Goal: Transaction & Acquisition: Purchase product/service

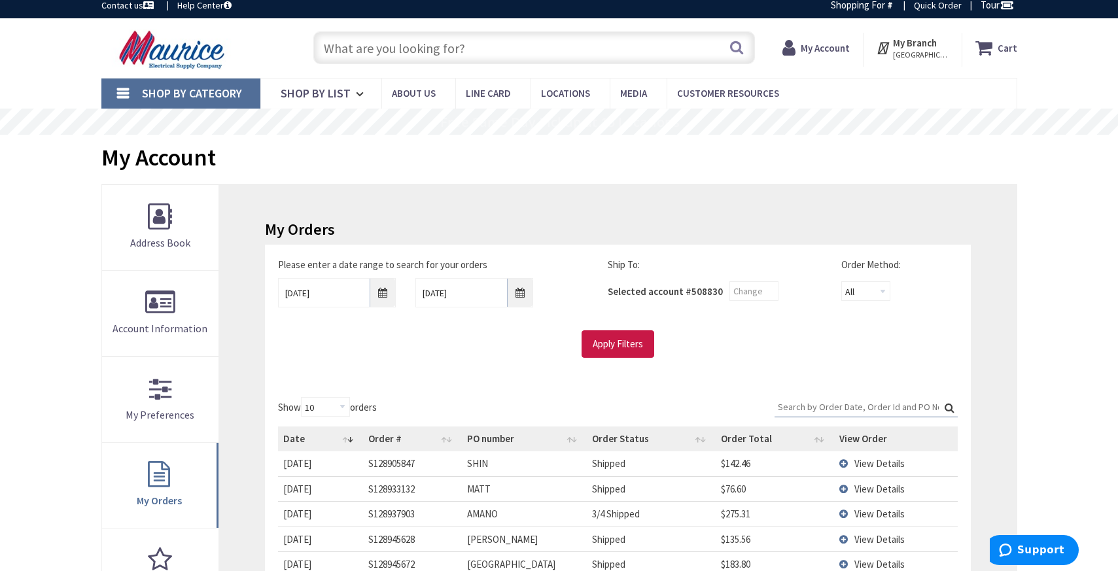
type input "[GEOGRAPHIC_DATA], [GEOGRAPHIC_DATA]"
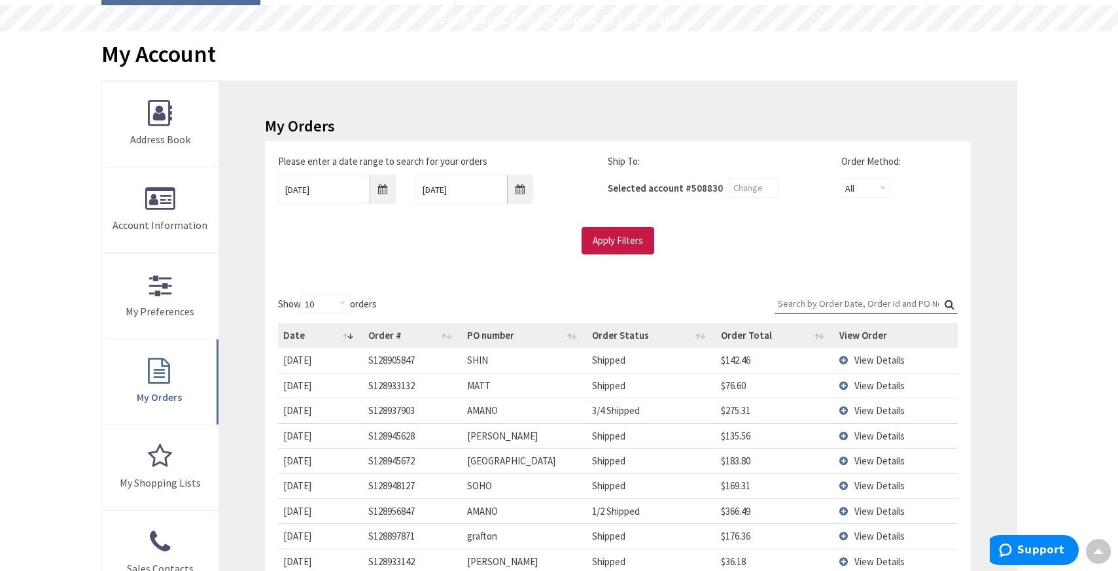
click at [847, 410] on td "View Details" at bounding box center [895, 410] width 123 height 25
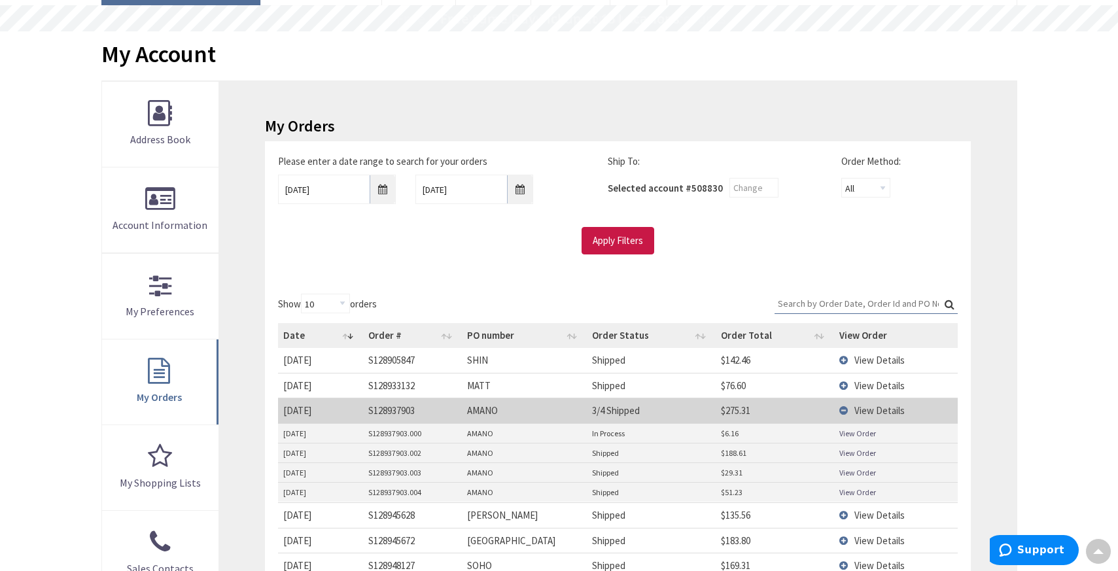
click at [863, 453] on link "View Order" at bounding box center [857, 453] width 37 height 11
click at [871, 432] on link "View Order" at bounding box center [857, 433] width 37 height 11
click at [867, 473] on link "View Order" at bounding box center [857, 472] width 37 height 11
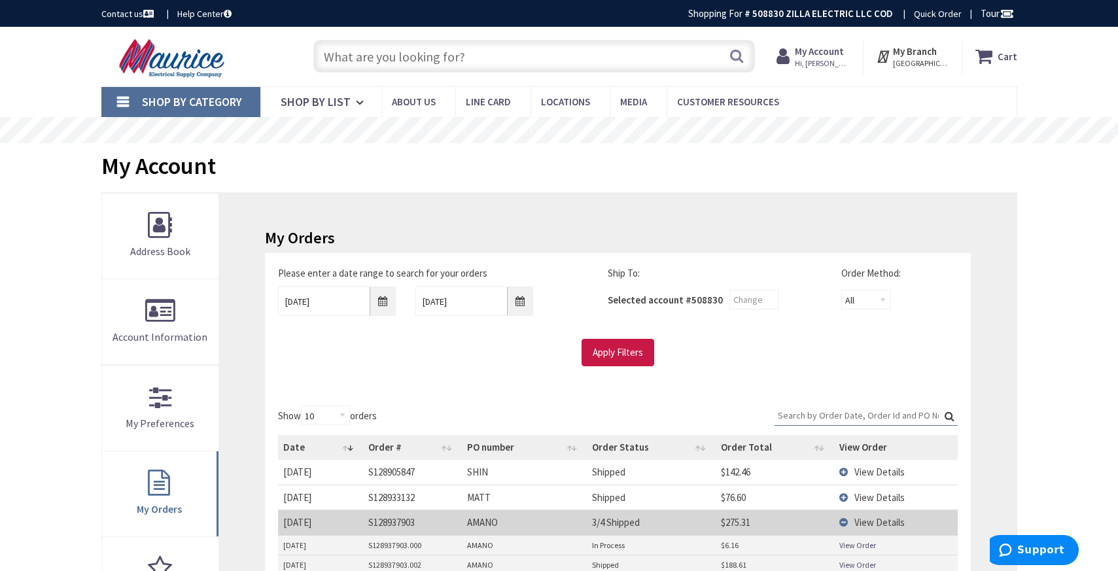
click at [921, 48] on strong "My Branch" at bounding box center [915, 51] width 44 height 12
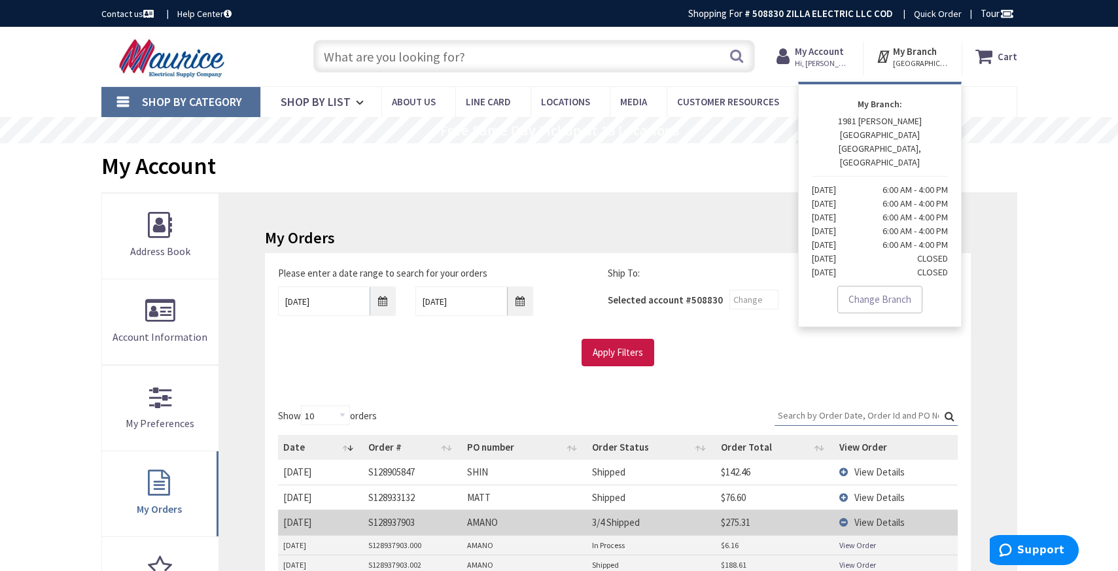
click at [879, 286] on link "Change Branch" at bounding box center [879, 299] width 85 height 27
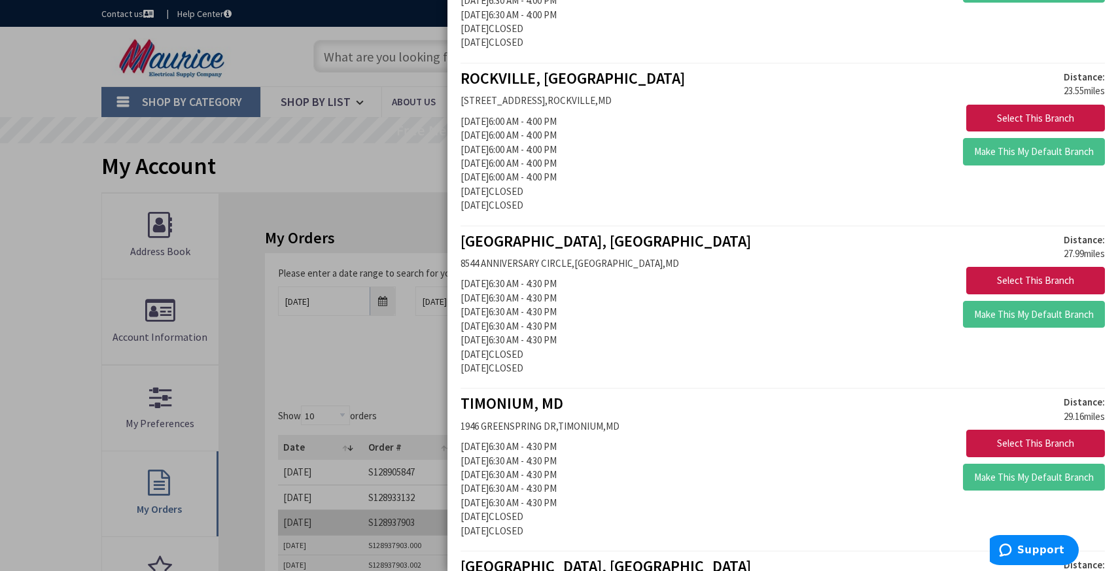
scroll to position [1044, 0]
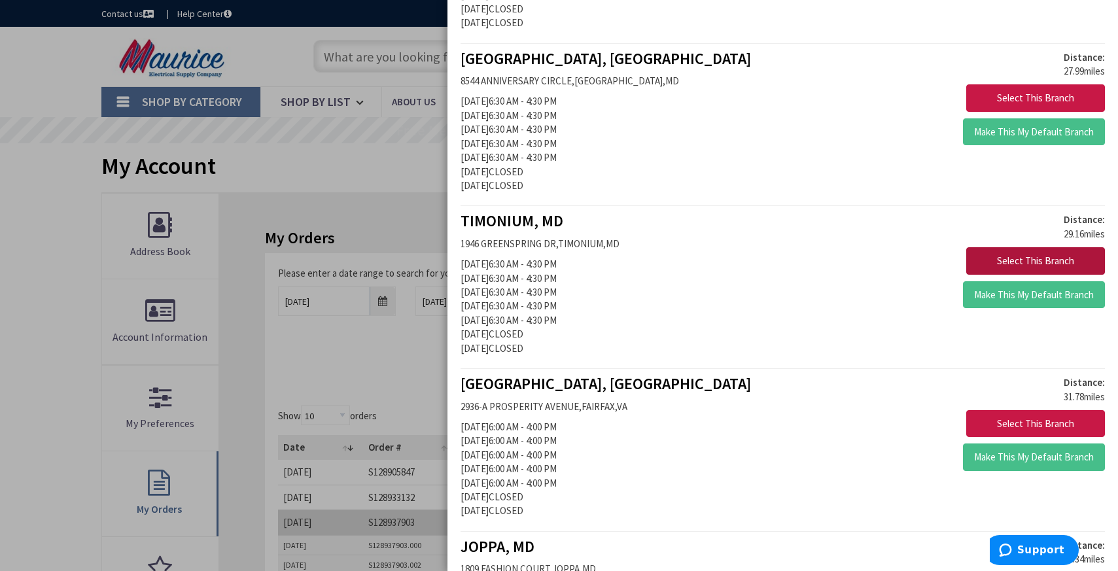
click at [1034, 256] on button "Select This Branch" at bounding box center [1035, 260] width 139 height 27
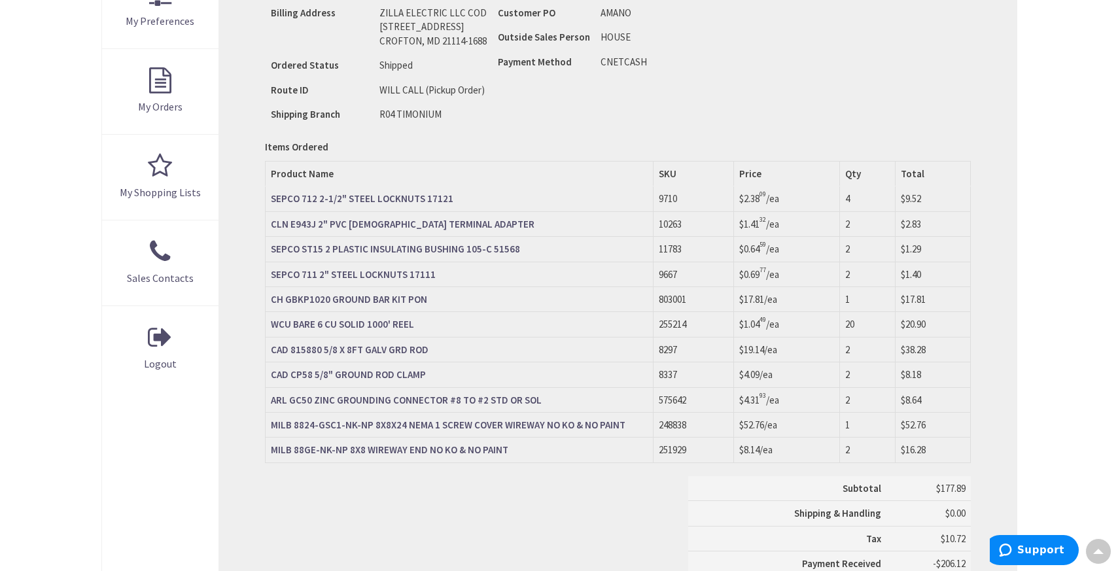
scroll to position [406, 0]
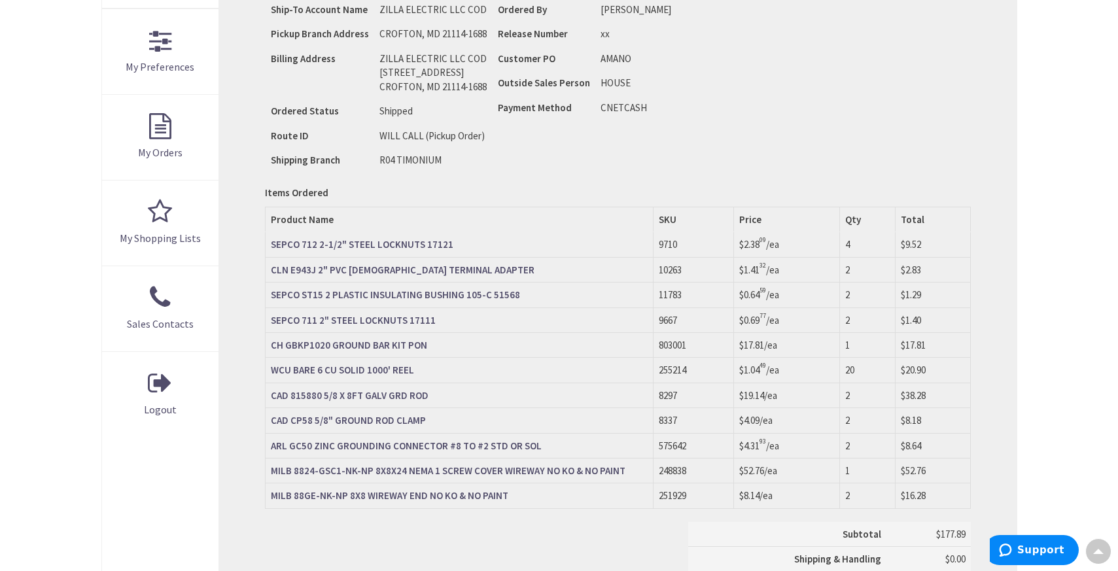
scroll to position [424, 0]
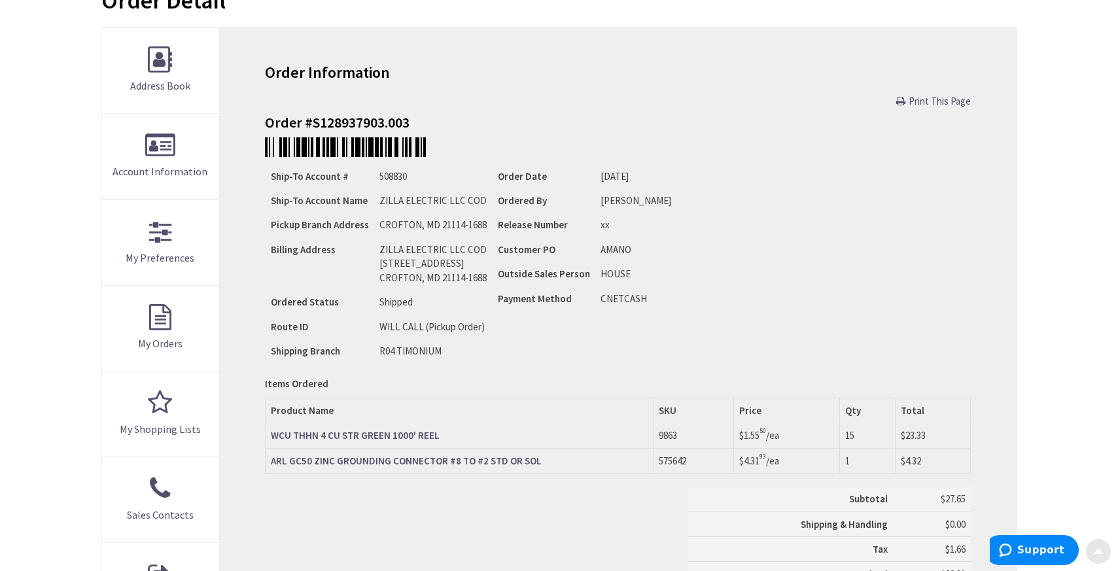
scroll to position [473, 0]
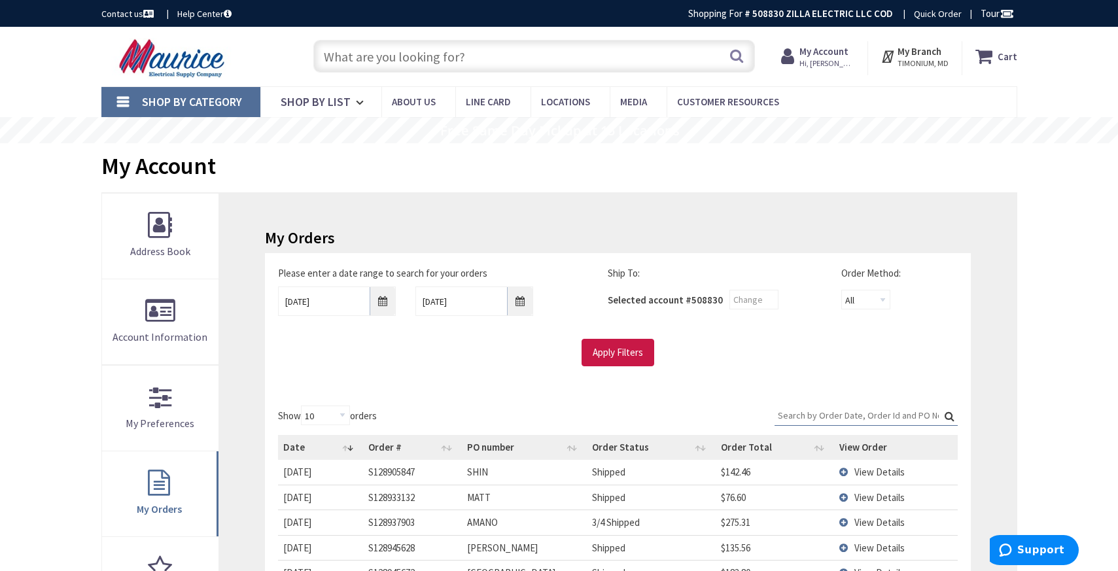
click at [410, 57] on input "text" at bounding box center [534, 56] width 442 height 33
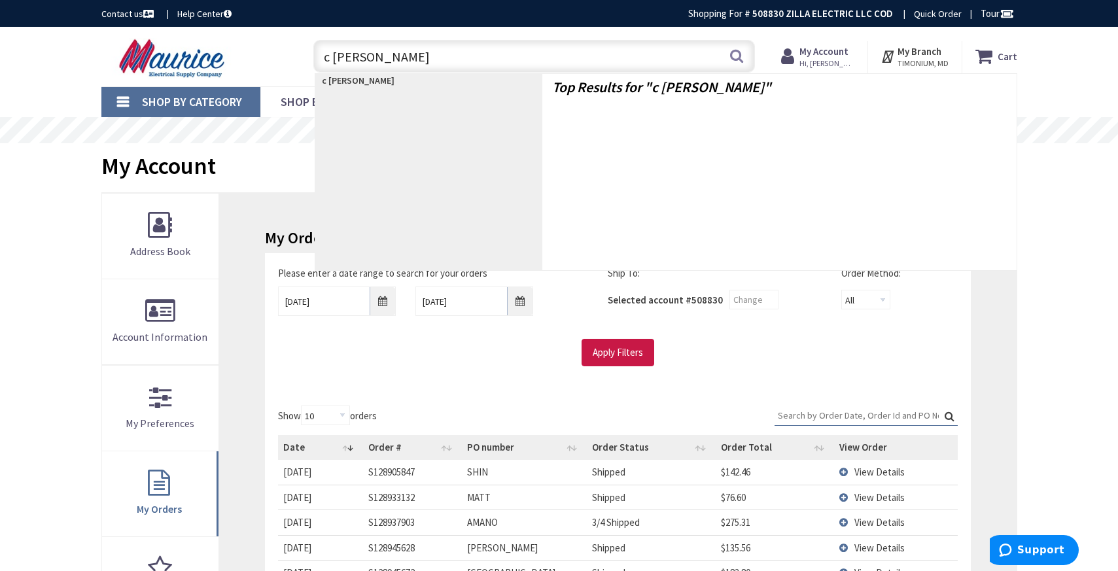
type input "c crimp"
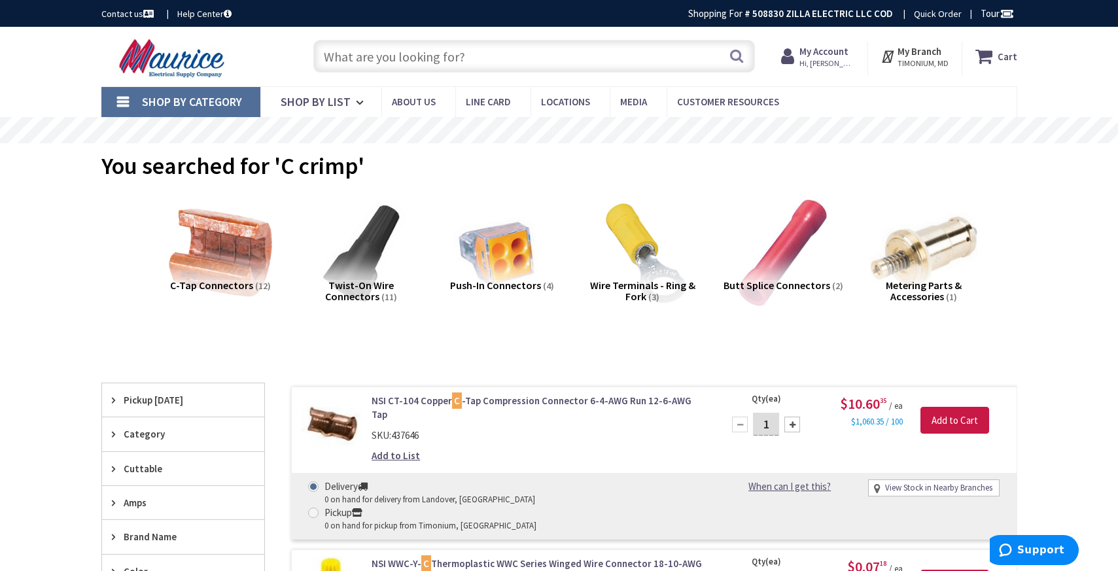
click at [370, 56] on input "text" at bounding box center [534, 56] width 442 height 33
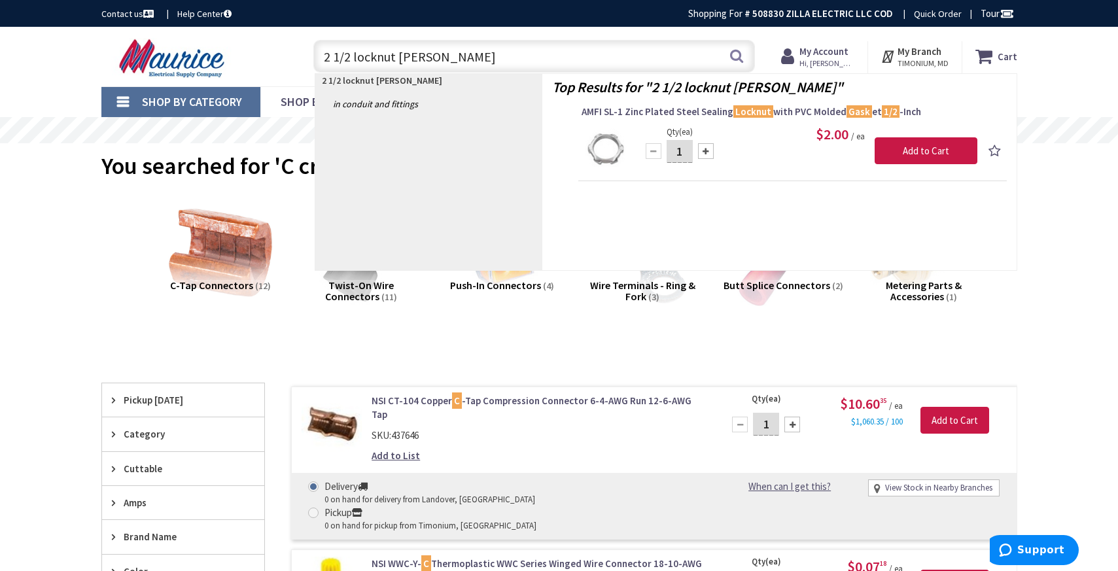
type input "2 1/2 locknut gasket"
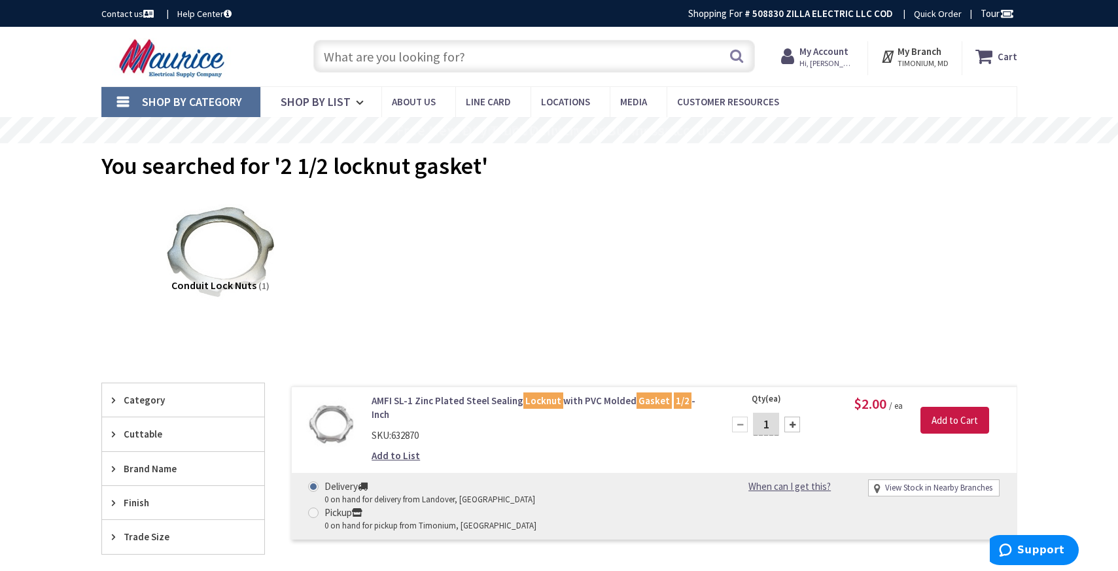
scroll to position [6, 0]
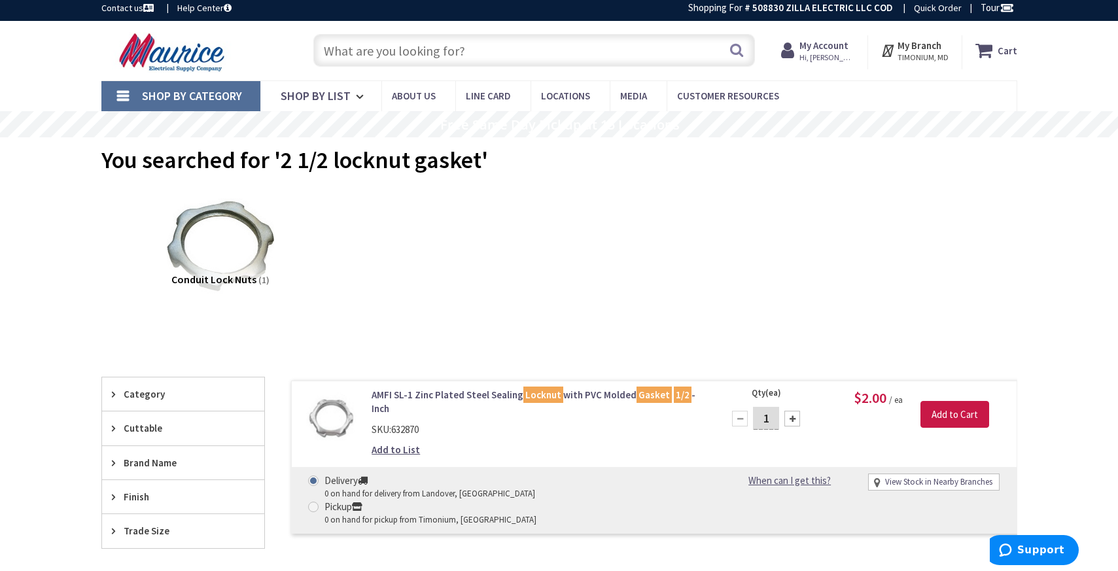
click at [406, 43] on input "text" at bounding box center [534, 50] width 442 height 33
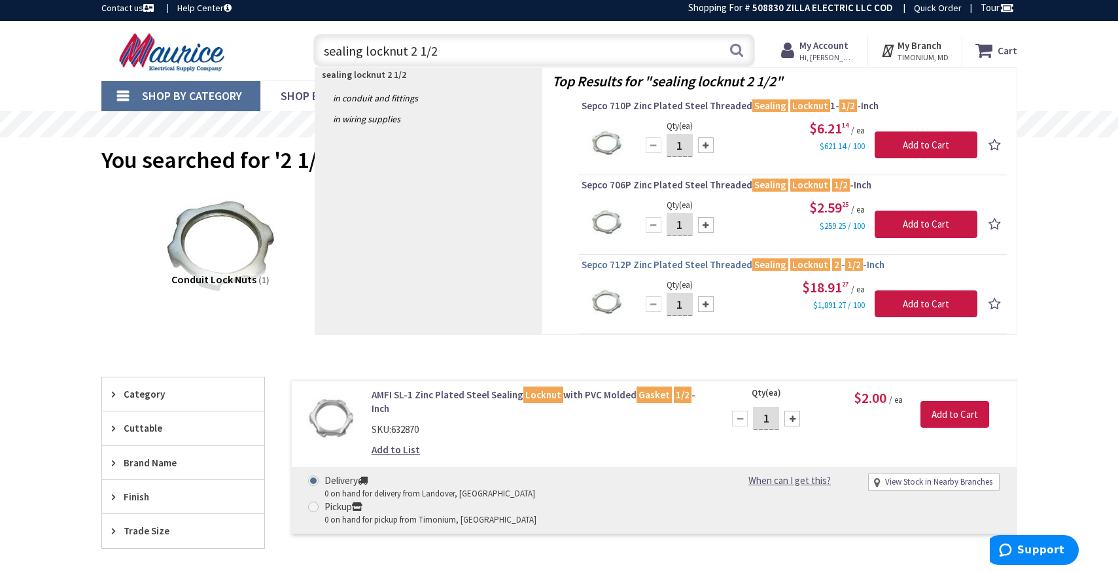
type input "sealing locknut 2 1/2"
click at [658, 267] on span "Sepco 712P Zinc Plated Steel Threaded Sealing Locknut 2 - 1/2 -Inch" at bounding box center [793, 264] width 422 height 13
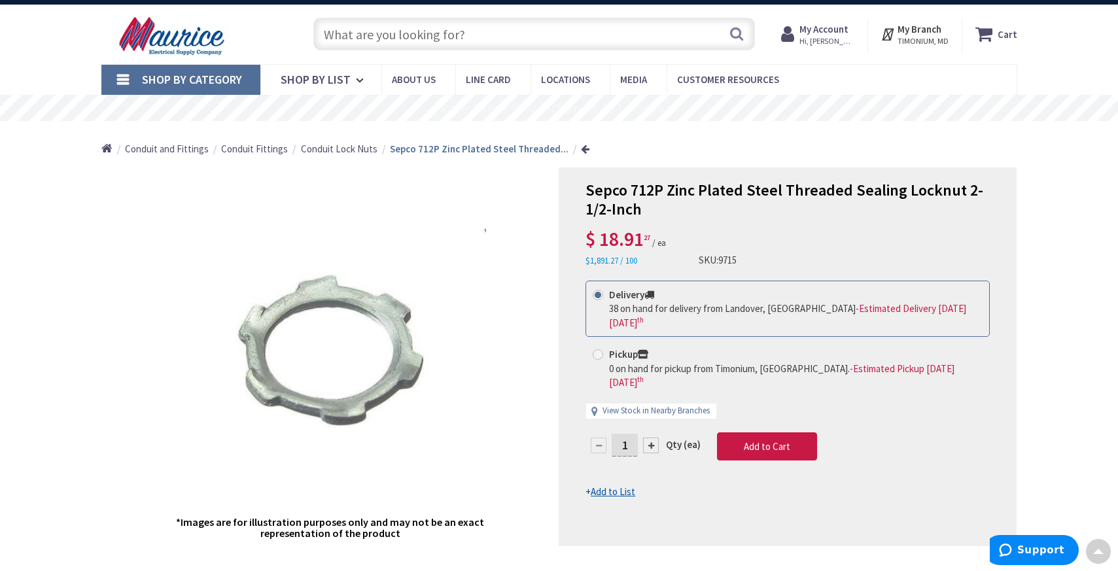
scroll to position [20, 0]
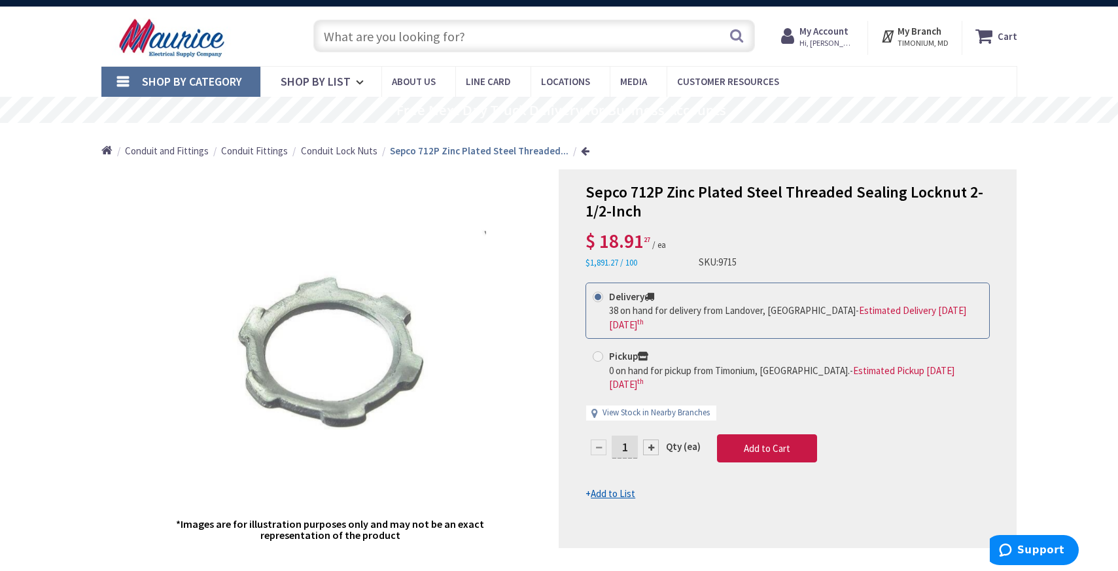
click at [455, 36] on input "text" at bounding box center [534, 36] width 442 height 33
click at [440, 39] on input "text" at bounding box center [534, 36] width 442 height 33
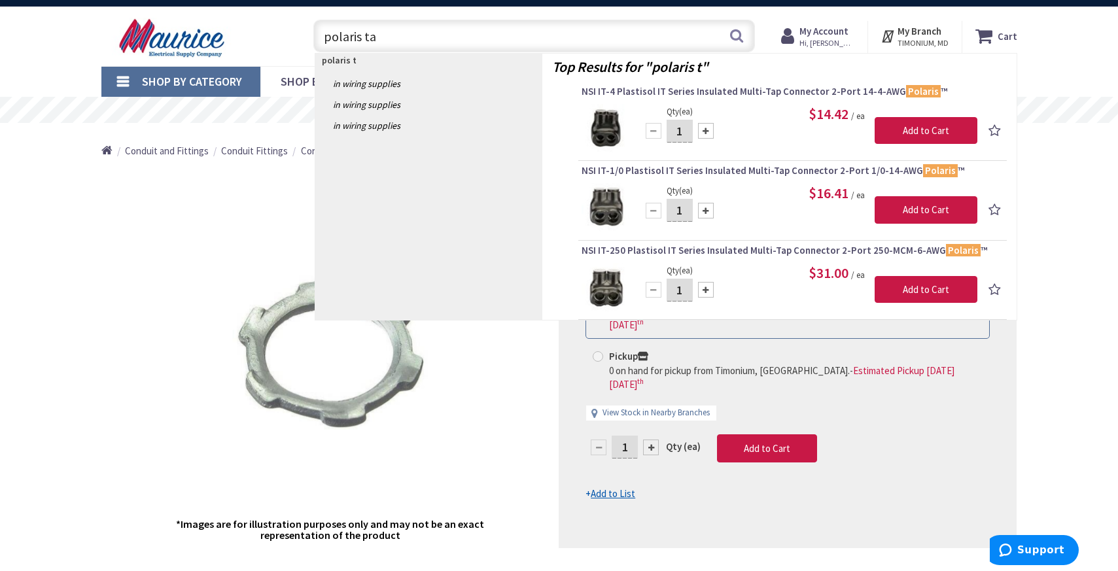
type input "polaris tap"
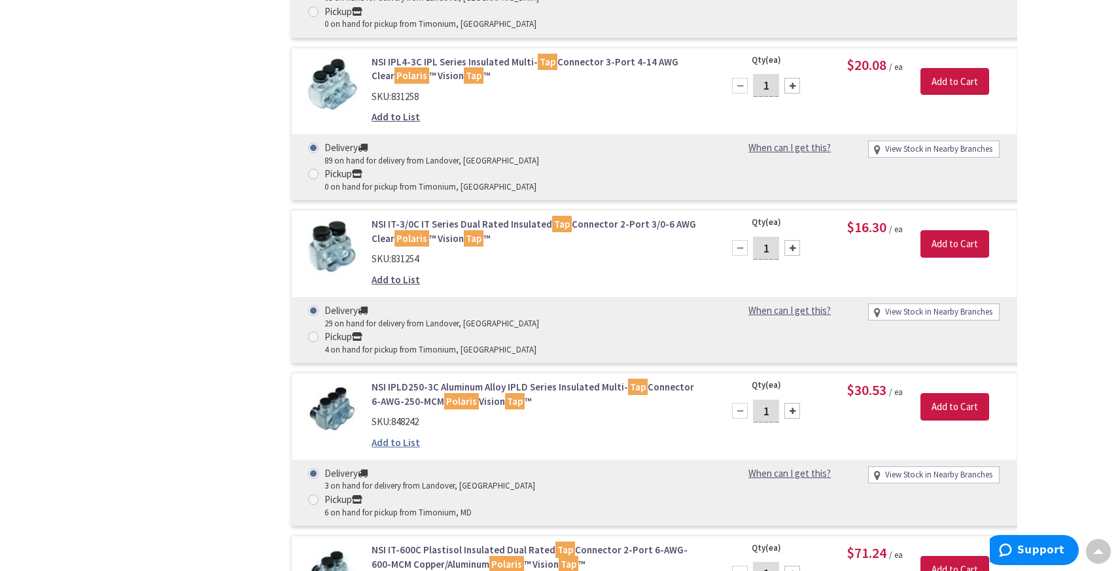
scroll to position [1136, 0]
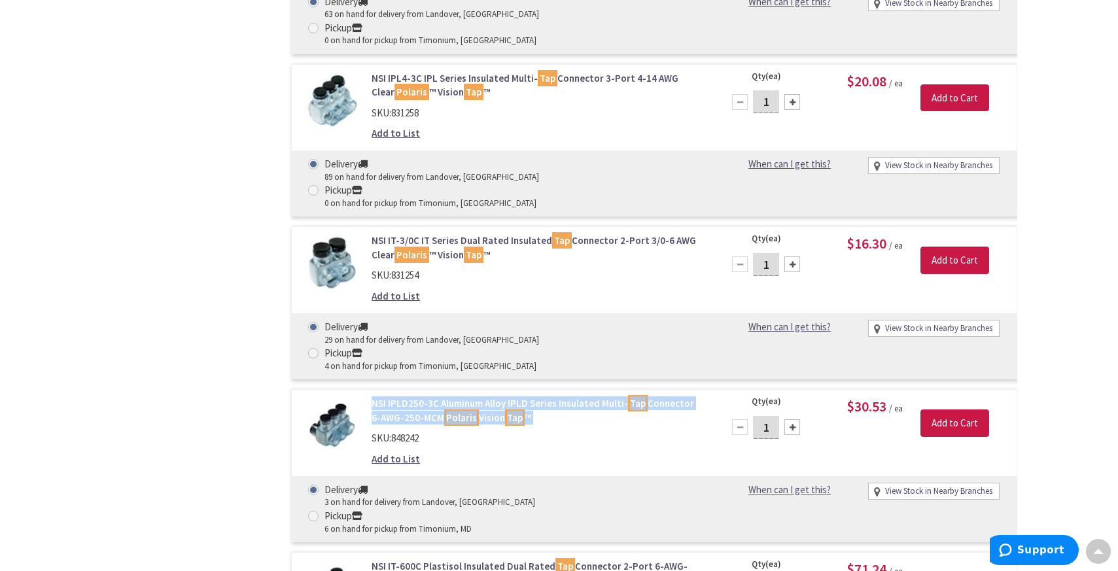
drag, startPoint x: 370, startPoint y: 222, endPoint x: 521, endPoint y: 245, distance: 153.5
click at [521, 396] on div "NSI IPLD250-3C Aluminum Alloy IPLD Series Insulated Multi- Tap Connector 6-AWG-…" at bounding box center [538, 434] width 353 height 76
copy div "NSI IPLD250-3C Aluminum Alloy IPLD Series Insulated Multi- Tap Connector 6-AWG-…"
click at [214, 164] on div "Filters 52 items Pickup [DATE] Timonium, MD (0 mi) (17) [PERSON_NAME], [GEOGRAP…" at bounding box center [183, 61] width 164 height 1628
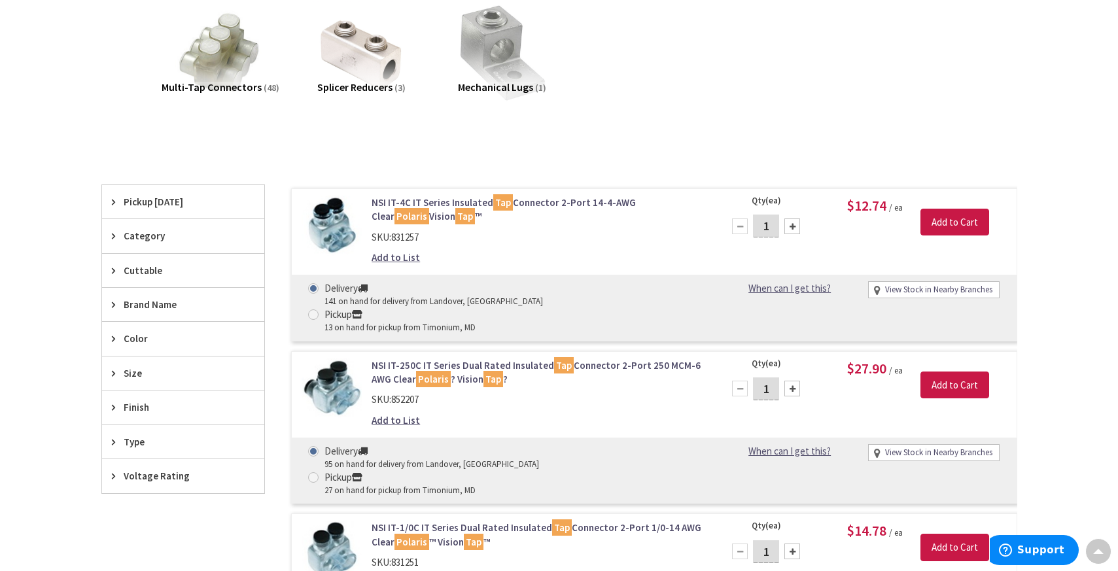
scroll to position [206, 0]
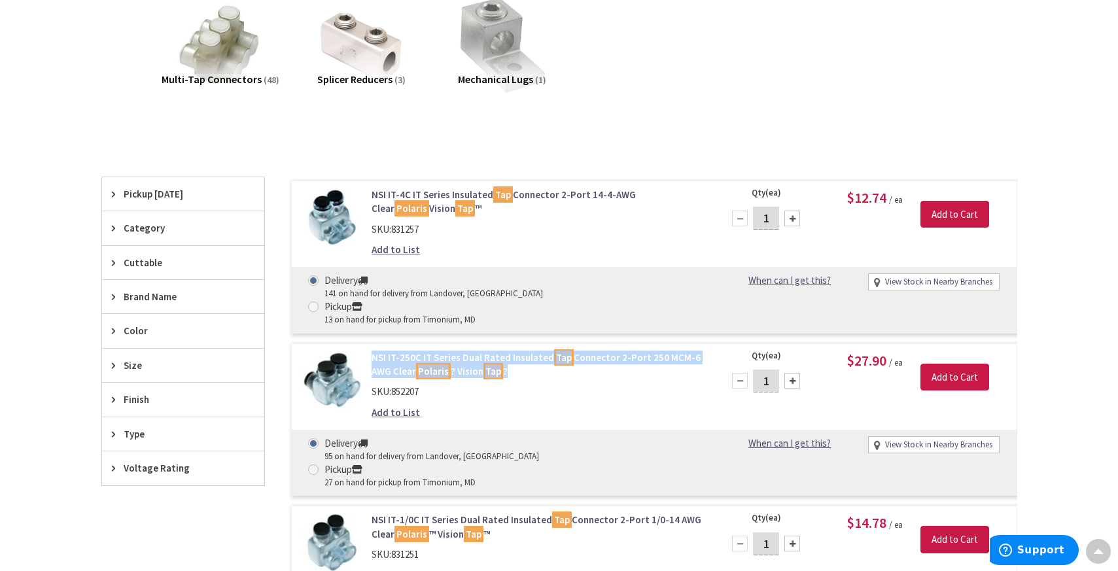
drag, startPoint x: 369, startPoint y: 331, endPoint x: 516, endPoint y: 343, distance: 147.0
click at [516, 351] on div "NSI IT-250C IT Series Dual Rated Insulated Tap Connector 2-Port 250 MCM-6 AWG C…" at bounding box center [538, 389] width 353 height 76
copy link "NSI IT-250C IT Series Dual Rated Insulated Tap Connector 2-Port 250 MCM-6 AWG C…"
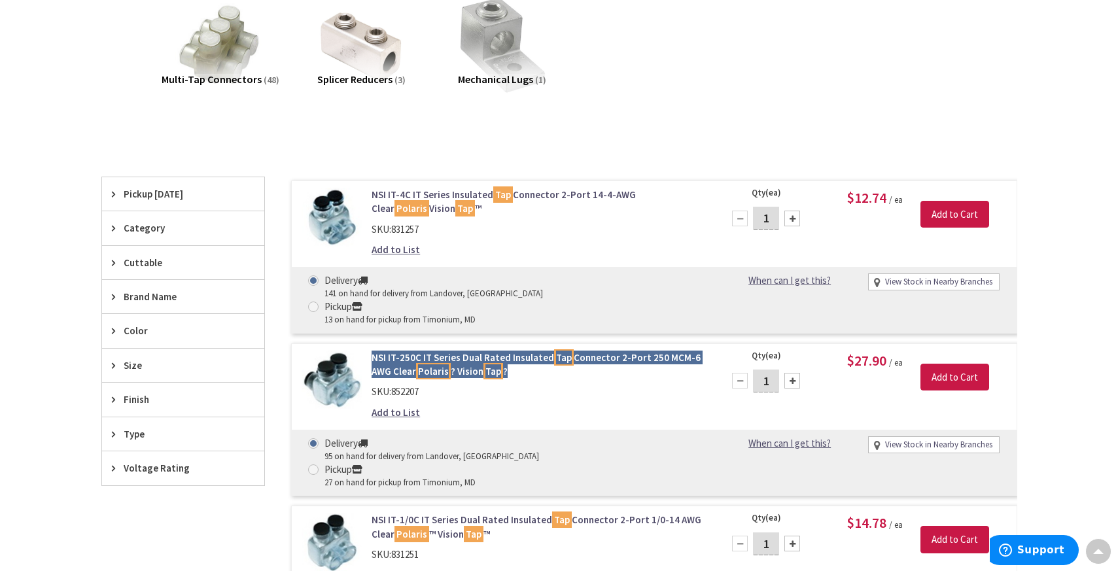
drag, startPoint x: 472, startPoint y: 335, endPoint x: 164, endPoint y: 5, distance: 451.3
